Goal: Browse casually: Explore the website without a specific task or goal

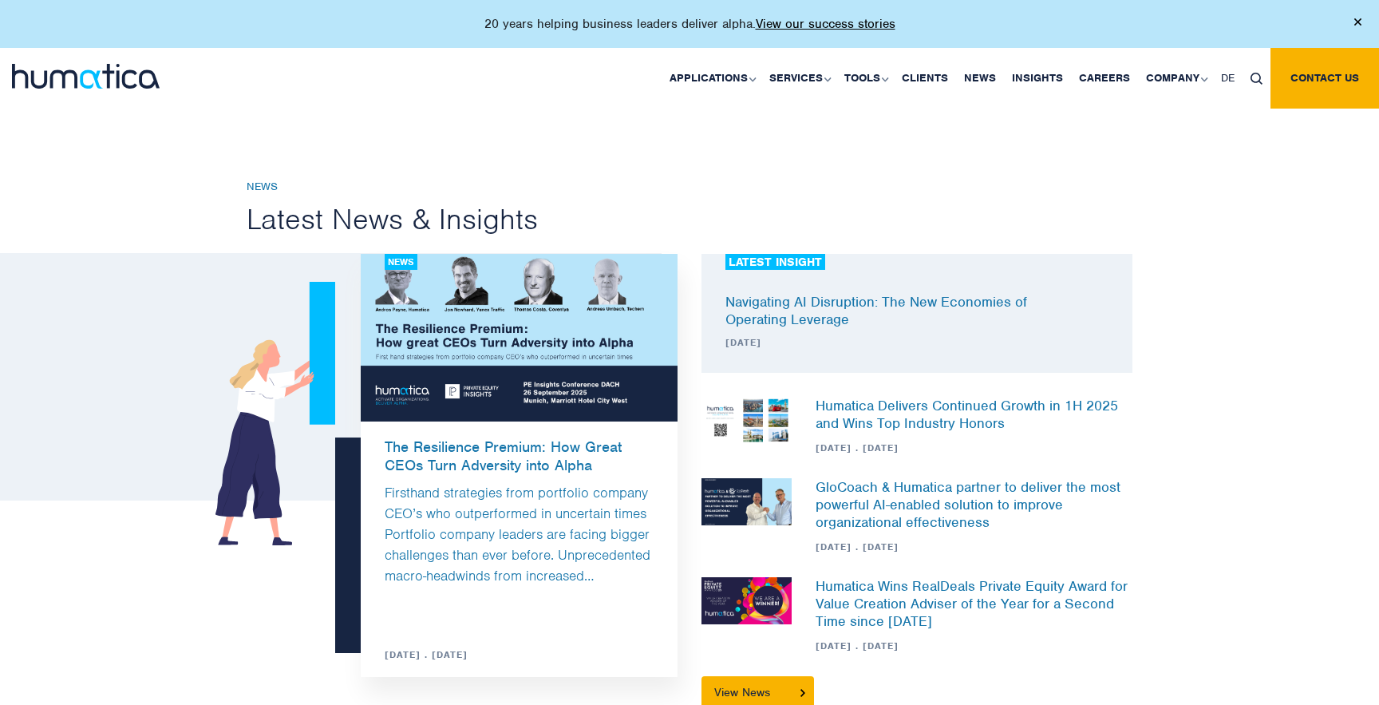
scroll to position [3875, 0]
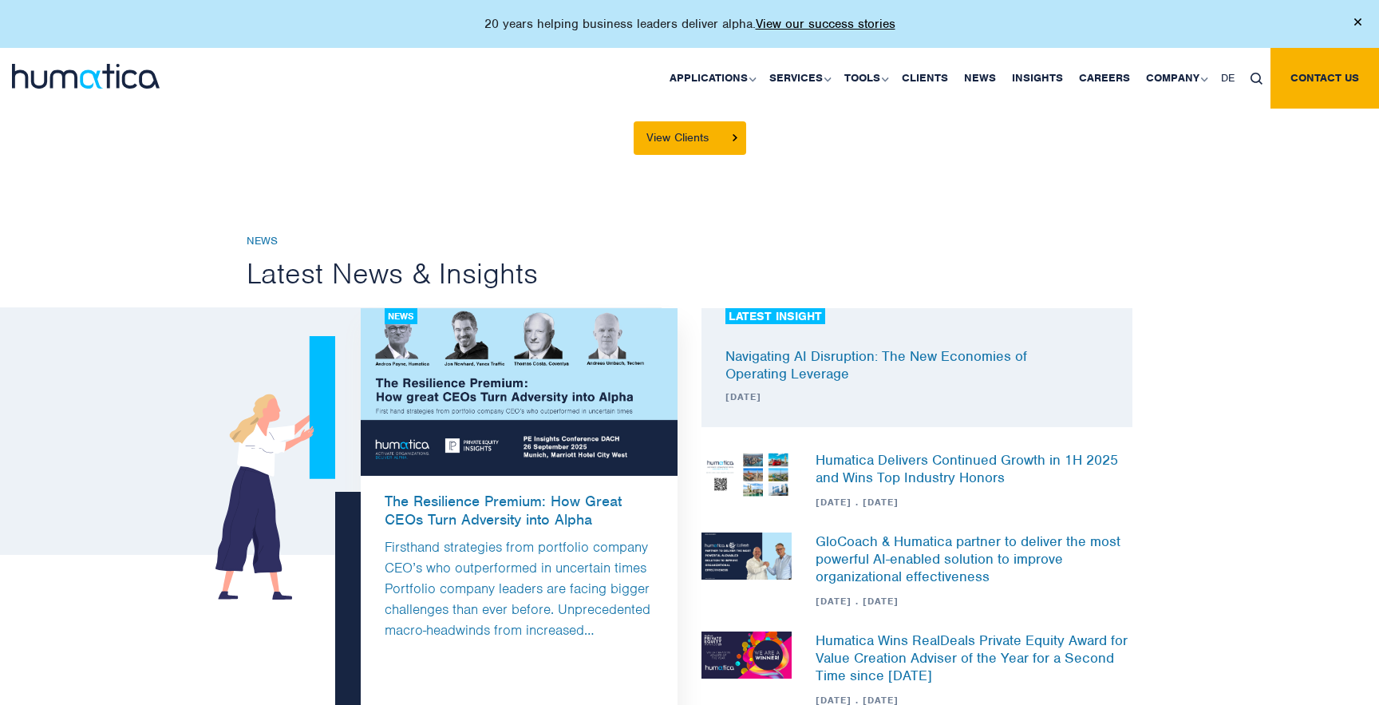
click at [71, 90] on div at bounding box center [115, 78] width 230 height 61
click at [90, 81] on img at bounding box center [86, 76] width 148 height 25
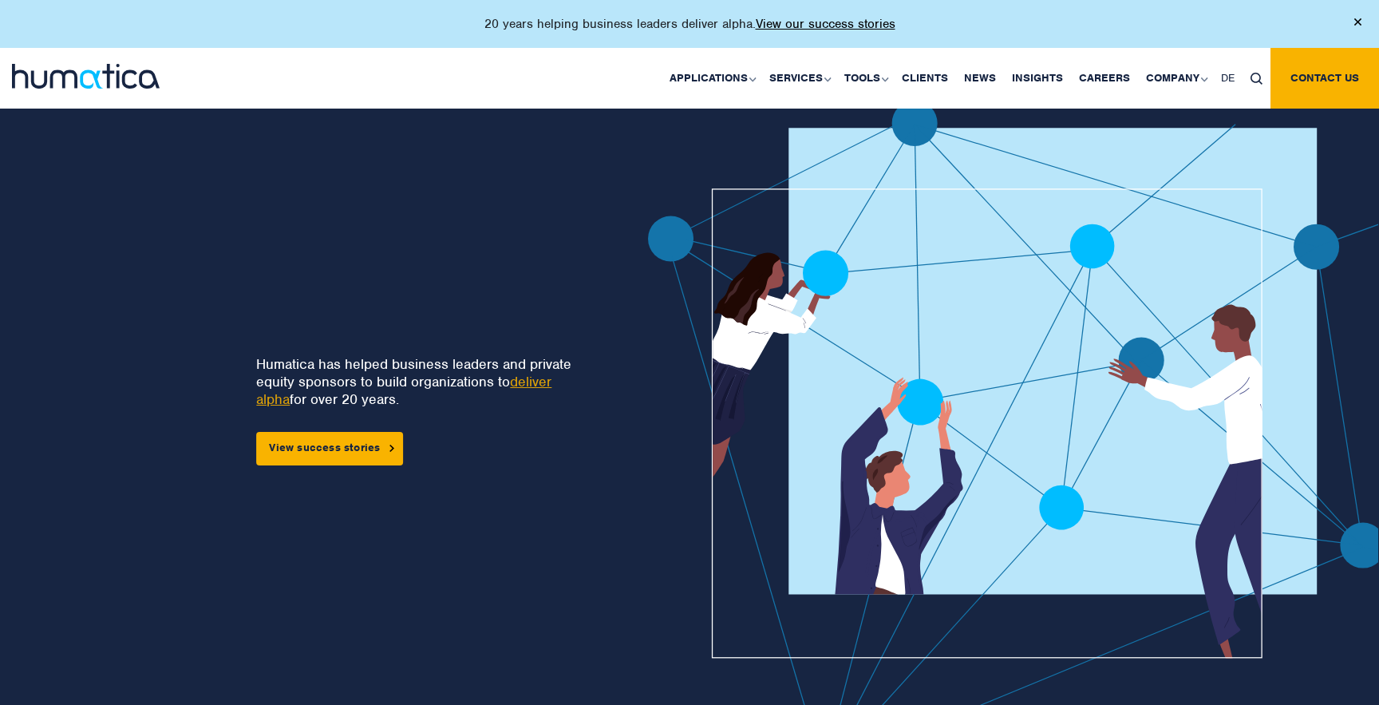
drag, startPoint x: 843, startPoint y: 288, endPoint x: 710, endPoint y: 356, distance: 149.6
click at [710, 356] on img at bounding box center [1079, 447] width 862 height 692
